Goal: Find specific page/section: Find specific page/section

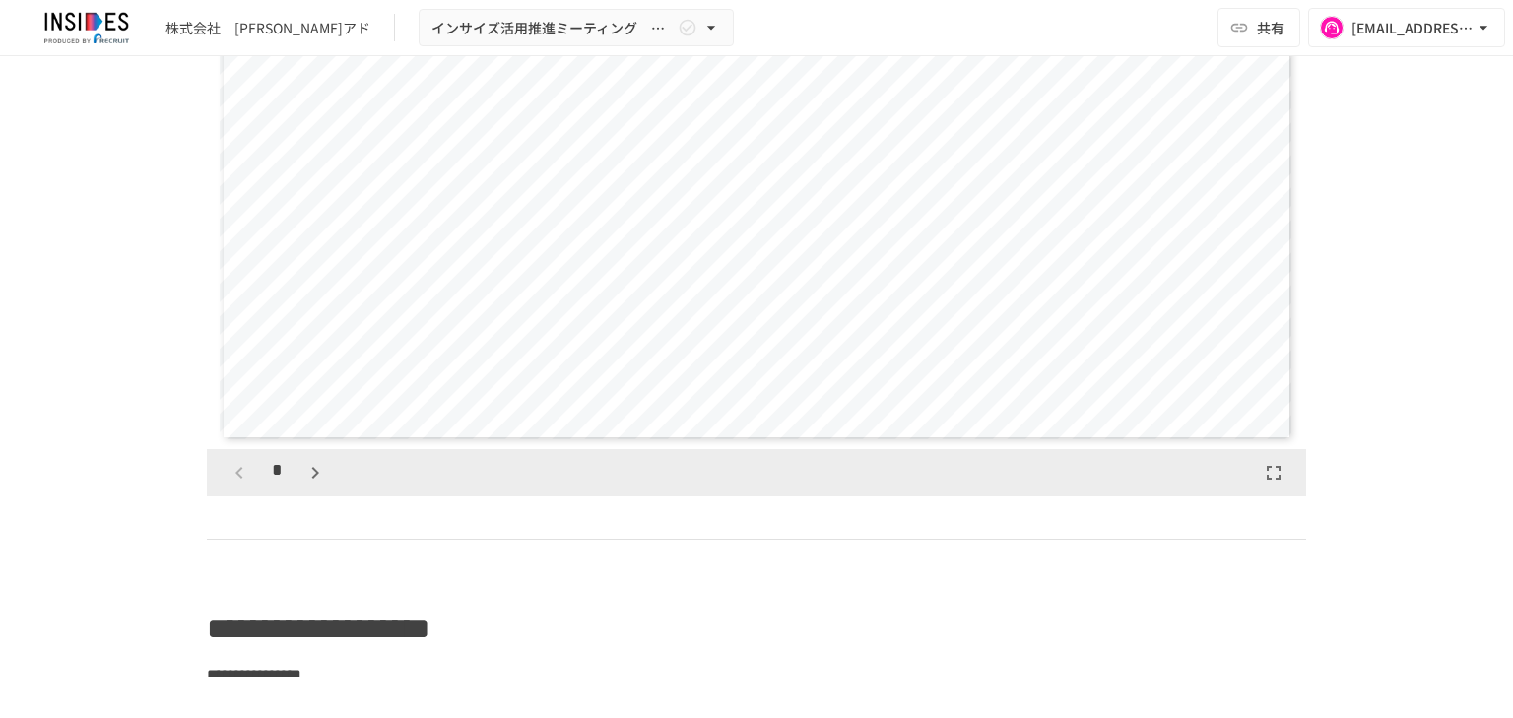
scroll to position [6734, 0]
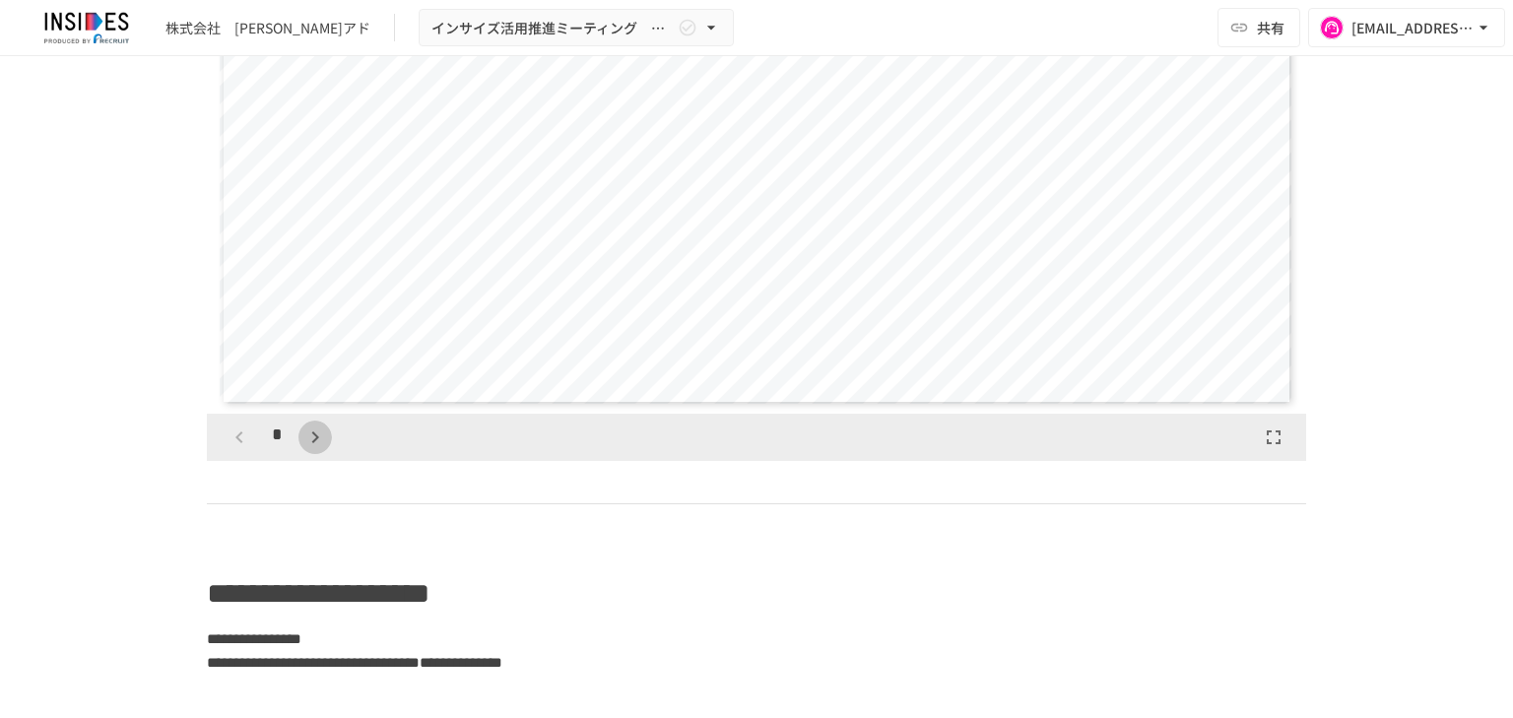
click at [303, 449] on icon "button" at bounding box center [315, 438] width 24 height 24
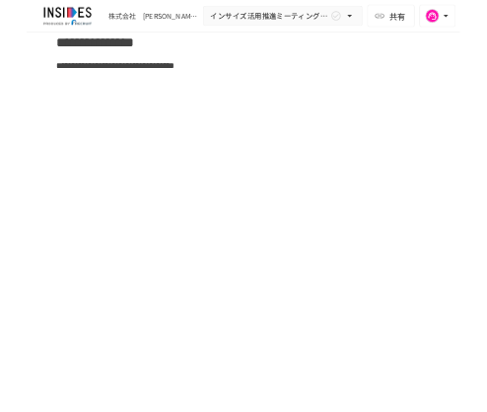
scroll to position [7380, 0]
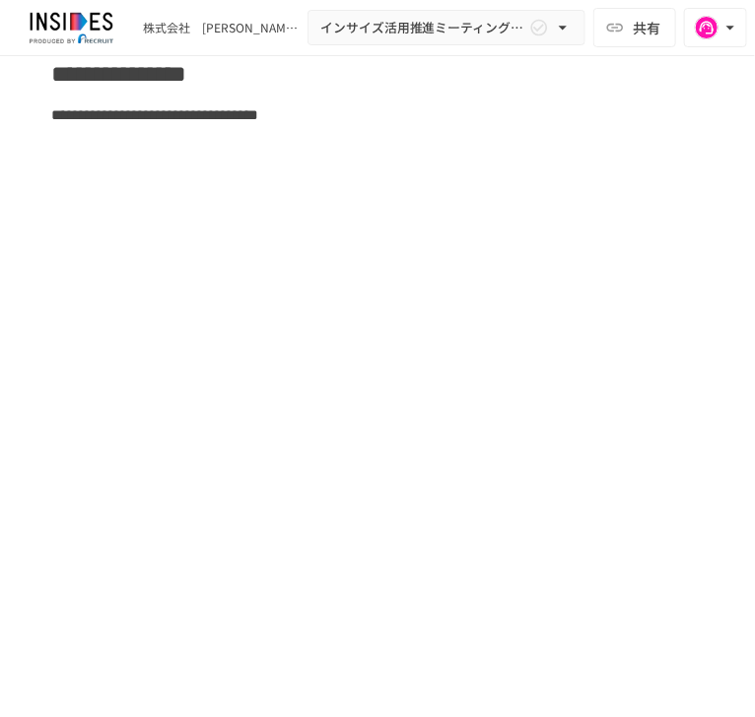
drag, startPoint x: 365, startPoint y: 204, endPoint x: 240, endPoint y: 196, distance: 125.3
drag, startPoint x: 378, startPoint y: 205, endPoint x: 367, endPoint y: 209, distance: 11.5
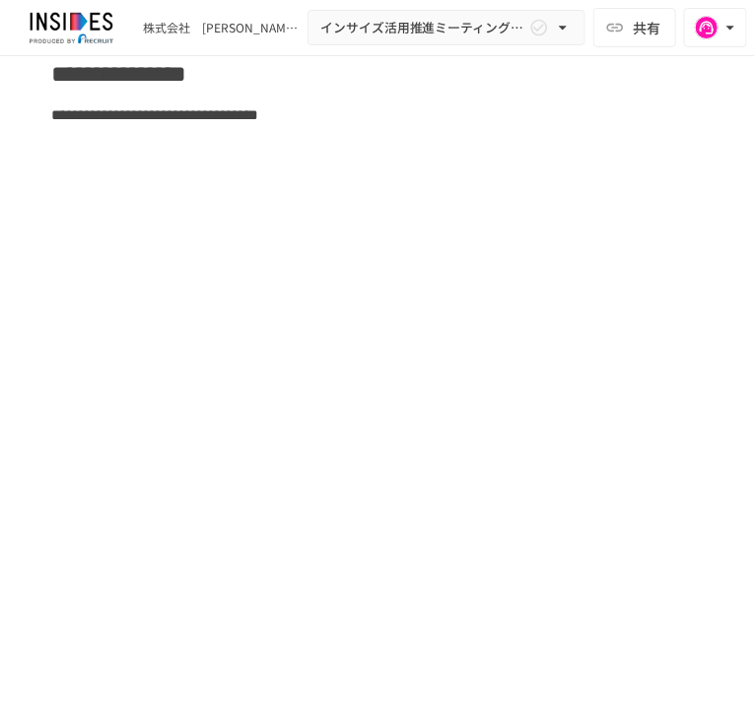
drag, startPoint x: 359, startPoint y: 209, endPoint x: 338, endPoint y: 209, distance: 20.7
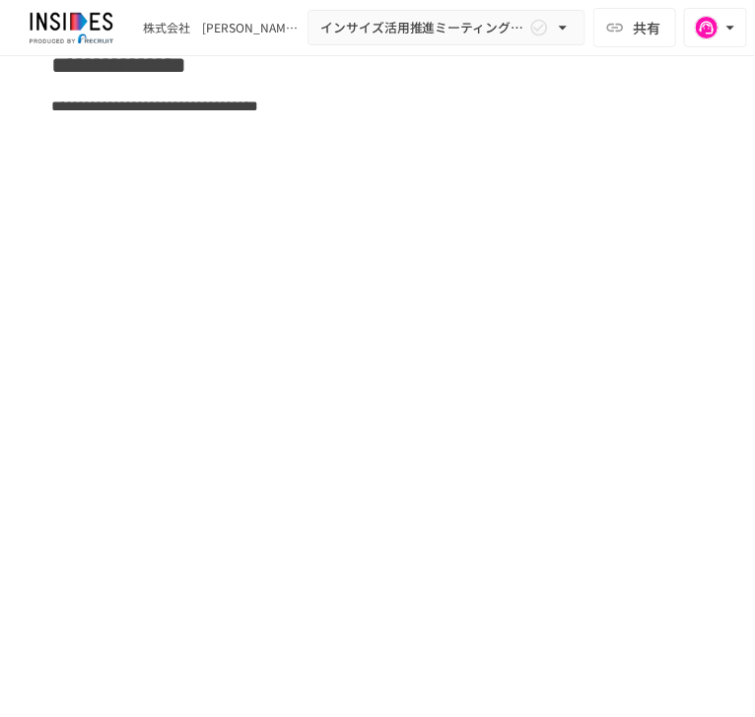
scroll to position [7385, 0]
drag, startPoint x: 363, startPoint y: 193, endPoint x: 152, endPoint y: 184, distance: 212.0
drag, startPoint x: 104, startPoint y: 182, endPoint x: 355, endPoint y: 201, distance: 250.9
